Goal: Download file/media

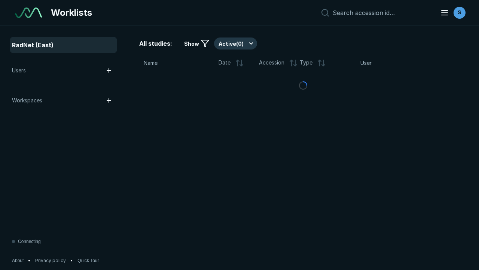
scroll to position [2044, 3118]
